Goal: Check status: Check status

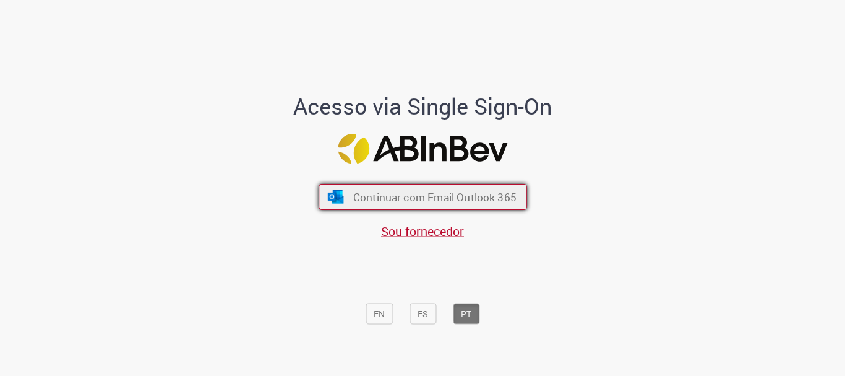
click at [490, 208] on button "Continuar com Email Outlook 365" at bounding box center [423, 197] width 209 height 26
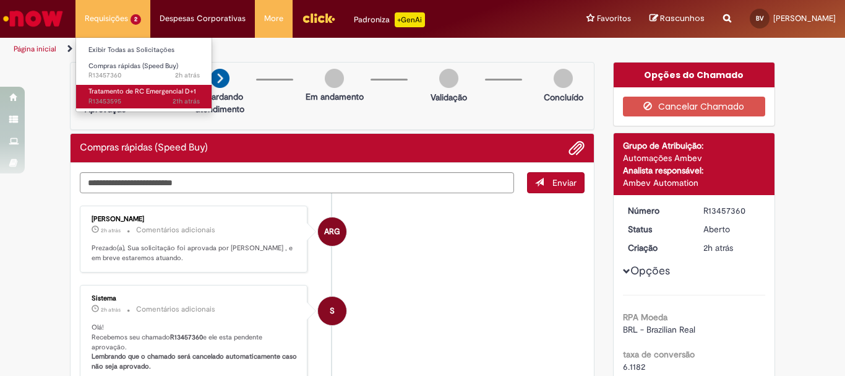
click at [100, 87] on span "Tratamento de RC Emergencial D+1" at bounding box center [142, 91] width 108 height 9
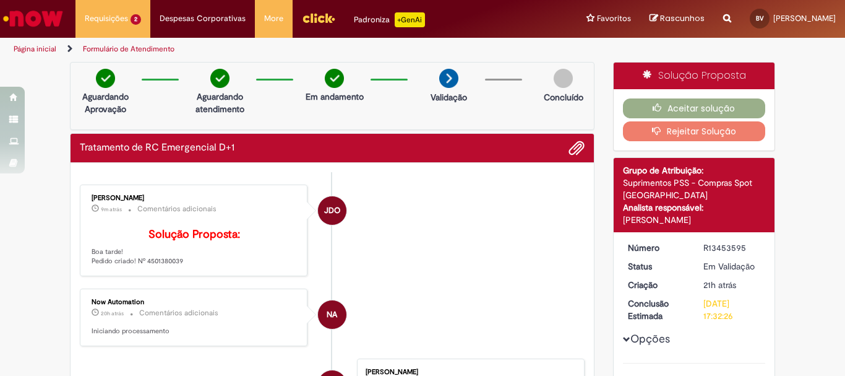
drag, startPoint x: 80, startPoint y: 282, endPoint x: 185, endPoint y: 283, distance: 104.6
click at [185, 272] on div "[PERSON_NAME] 9m atrás 9 minutos atrás Comentários adicionais Solução Proposta:…" at bounding box center [194, 230] width 220 height 84
copy p "Pedido criado! Nº 4501380039"
